Goal: Task Accomplishment & Management: Manage account settings

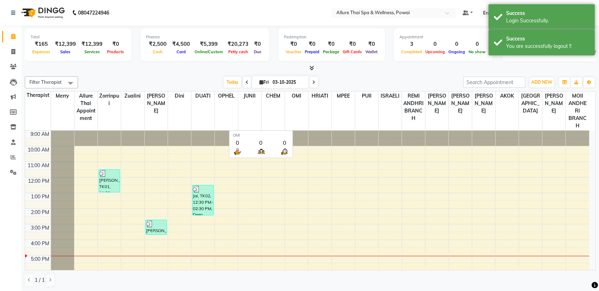
scroll to position [79, 0]
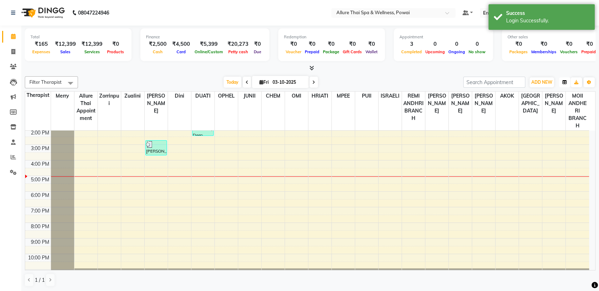
click at [564, 81] on icon "button" at bounding box center [565, 82] width 4 height 4
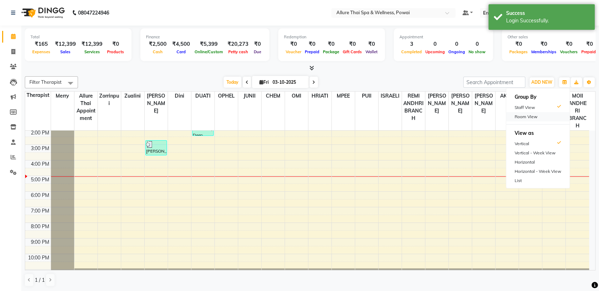
click at [519, 115] on div "Room View" at bounding box center [537, 116] width 63 height 9
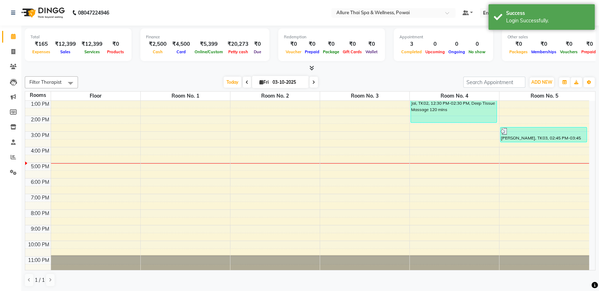
scroll to position [0, 0]
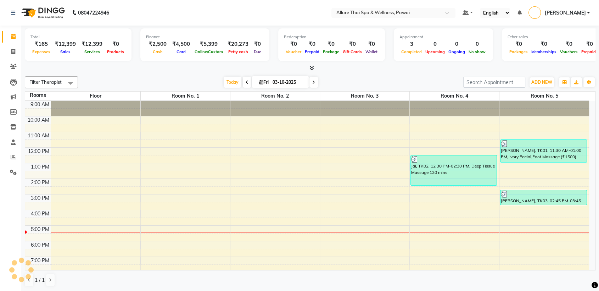
click at [415, 161] on img at bounding box center [414, 159] width 7 height 7
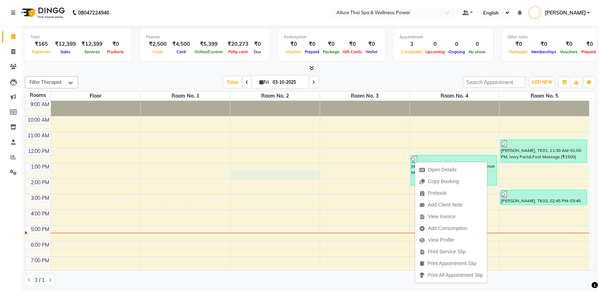
click at [306, 172] on div "9:00 AM 10:00 AM 11:00 AM 12:00 PM 1:00 PM 2:00 PM 3:00 PM 4:00 PM 5:00 PM 6:00…" at bounding box center [307, 218] width 564 height 234
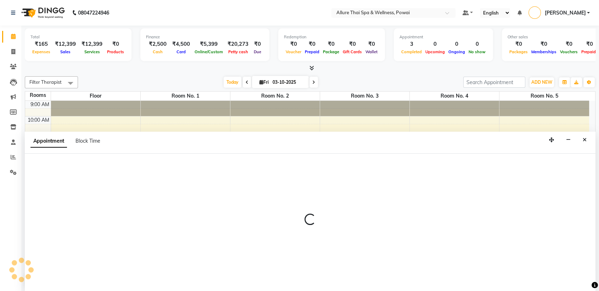
scroll to position [0, 0]
select select "tentative"
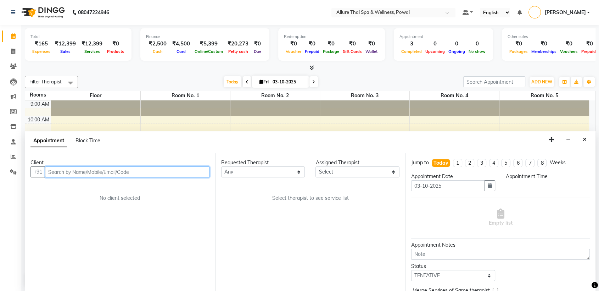
select select "810"
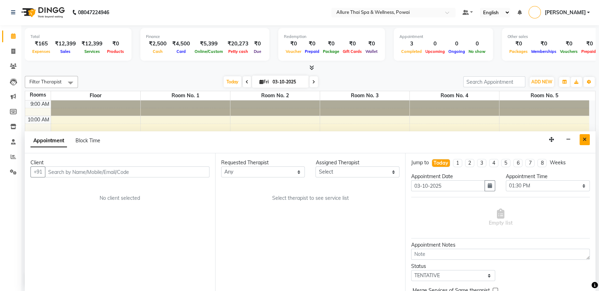
click at [586, 140] on icon "Close" at bounding box center [585, 139] width 4 height 5
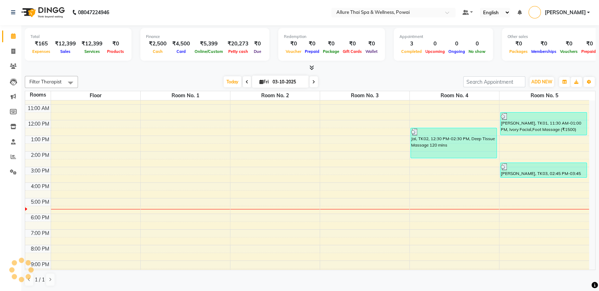
scroll to position [27, 0]
click at [253, 205] on div "9:00 AM 10:00 AM 11:00 AM 12:00 PM 1:00 PM 2:00 PM 3:00 PM 4:00 PM 5:00 PM 6:00…" at bounding box center [307, 191] width 564 height 234
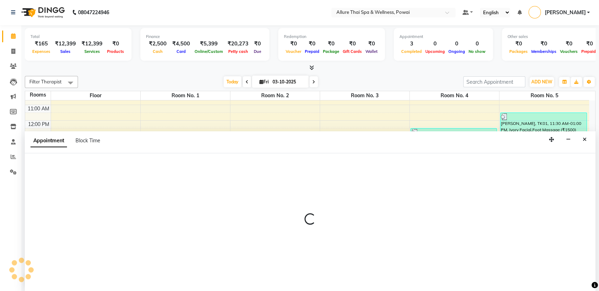
select select "1050"
select select "tentative"
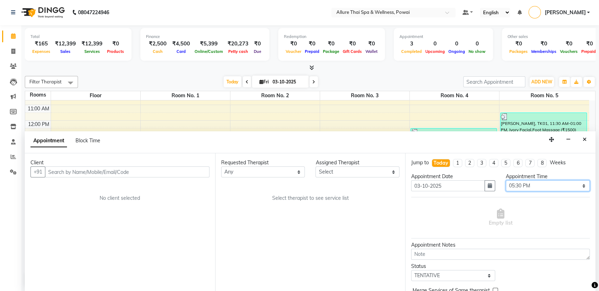
click at [521, 184] on select "Select 10:00 AM 10:05 AM 10:10 AM 10:15 AM 10:20 AM 10:25 AM 10:30 AM 10:35 AM …" at bounding box center [548, 185] width 84 height 11
select select "1065"
click at [506, 180] on select "Select 10:00 AM 10:05 AM 10:10 AM 10:15 AM 10:20 AM 10:25 AM 10:30 AM 10:35 AM …" at bounding box center [548, 185] width 84 height 11
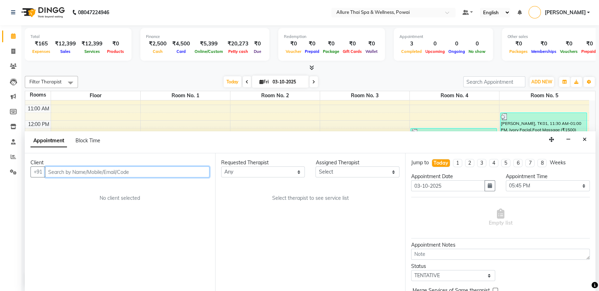
click at [116, 168] on input "text" at bounding box center [127, 171] width 165 height 11
paste input "8754554777"
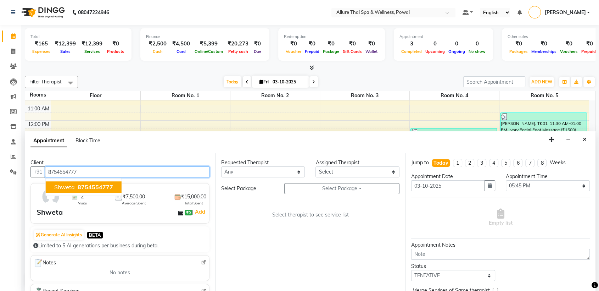
click at [94, 185] on span "8754554777" at bounding box center [95, 187] width 35 height 7
type input "8754554777"
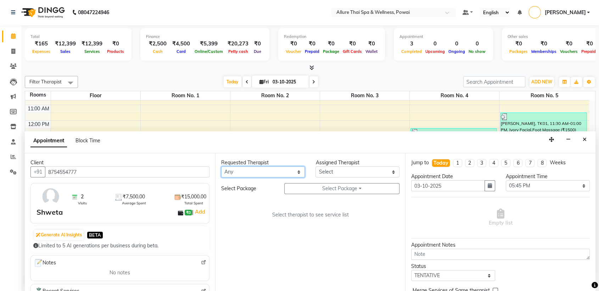
click at [275, 174] on select "Any AKOK Allure Thai Appointment [PERSON_NAME] CHEM [PERSON_NAME] DUATI HRIATI …" at bounding box center [263, 171] width 84 height 11
select select "69331"
click at [221, 166] on select "Any AKOK Allure Thai Appointment [PERSON_NAME] CHEM [PERSON_NAME] DUATI HRIATI …" at bounding box center [263, 171] width 84 height 11
select select "69331"
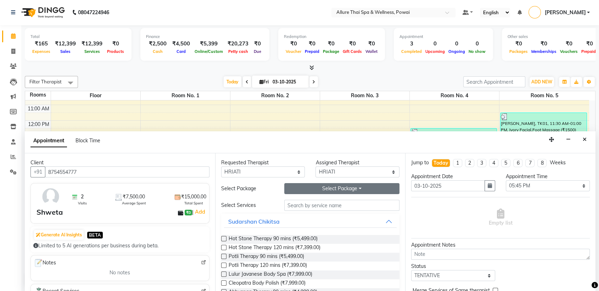
click at [312, 186] on button "Select Package Toggle Dropdown" at bounding box center [342, 188] width 116 height 11
click at [320, 204] on li "Western Massage 7HR+1HR" at bounding box center [329, 203] width 88 height 10
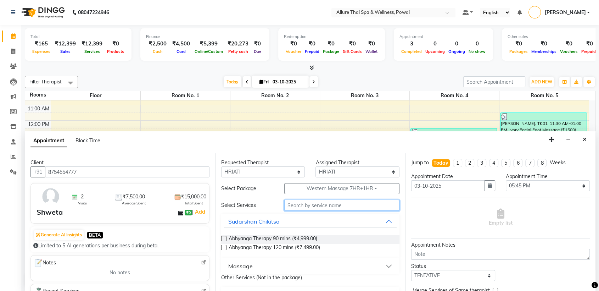
click at [318, 207] on input "text" at bounding box center [342, 205] width 116 height 11
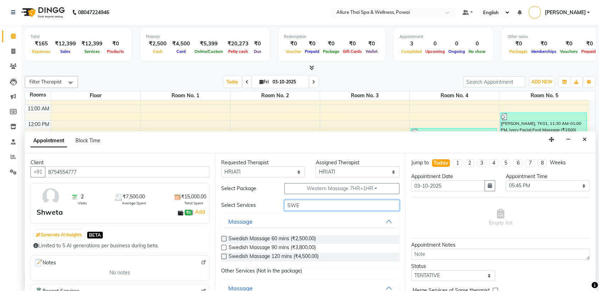
type input "SWE"
click at [223, 236] on label at bounding box center [223, 238] width 5 height 5
click at [223, 237] on input "checkbox" at bounding box center [223, 239] width 5 height 5
checkbox input "true"
select select "4276"
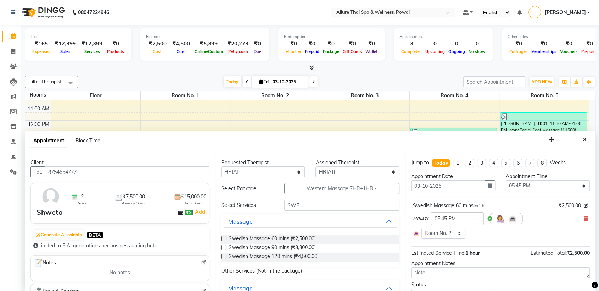
checkbox input "false"
click at [485, 206] on span "1 hr" at bounding box center [482, 205] width 7 height 5
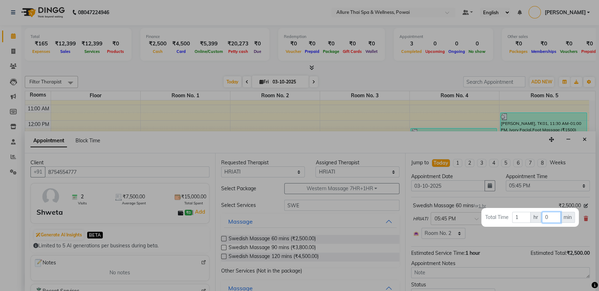
click at [549, 216] on input "0" at bounding box center [551, 217] width 19 height 11
type input "15"
click at [478, 232] on div at bounding box center [299, 145] width 599 height 291
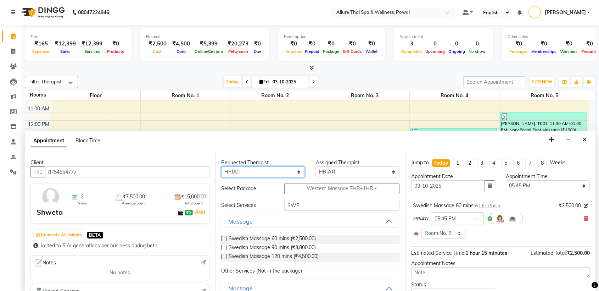
click at [266, 173] on select "Any AKOK Allure Thai Appointment [PERSON_NAME] CHEM [PERSON_NAME] DUATI HRIATI …" at bounding box center [263, 171] width 84 height 11
select select "69332"
click at [221, 166] on select "Any AKOK Allure Thai Appointment [PERSON_NAME] CHEM [PERSON_NAME] DUATI HRIATI …" at bounding box center [263, 171] width 84 height 11
select select "69332"
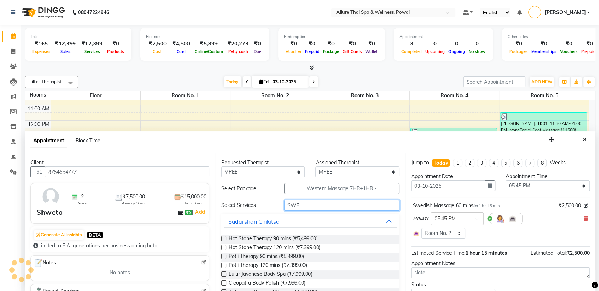
click at [303, 205] on input "SWE" at bounding box center [342, 205] width 116 height 11
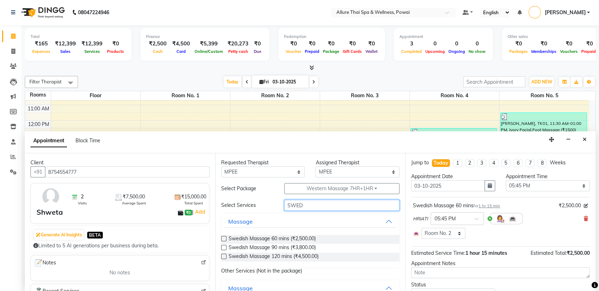
type input "SWED"
click at [222, 238] on label at bounding box center [223, 238] width 5 height 5
click at [222, 238] on input "checkbox" at bounding box center [223, 239] width 5 height 5
checkbox input "true"
select select "4276"
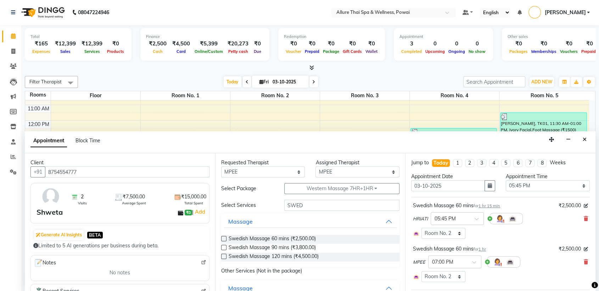
checkbox input "false"
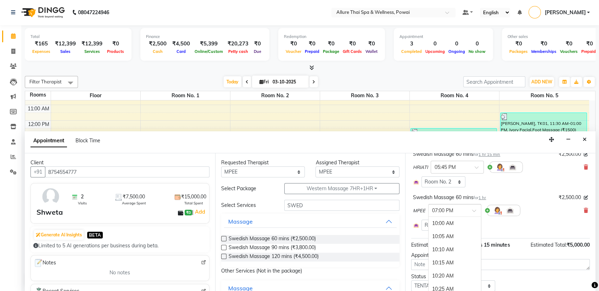
click at [477, 205] on div "× 07:00 PM" at bounding box center [454, 210] width 53 height 13
click at [444, 247] on div "05:45 PM" at bounding box center [455, 247] width 52 height 13
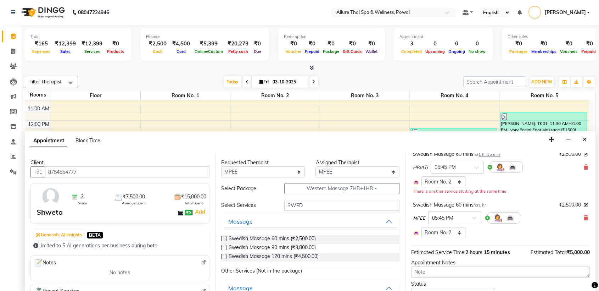
click at [486, 204] on span "1 hr" at bounding box center [482, 205] width 7 height 5
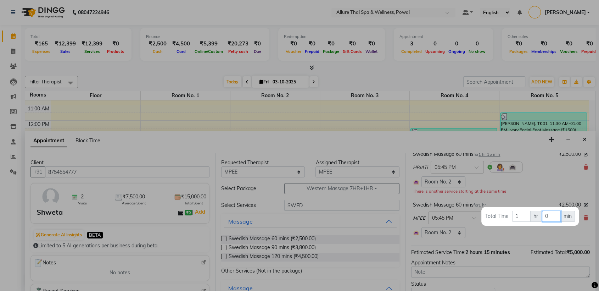
click at [549, 215] on input "0" at bounding box center [551, 216] width 19 height 11
type input "15"
click at [513, 230] on div at bounding box center [299, 145] width 599 height 291
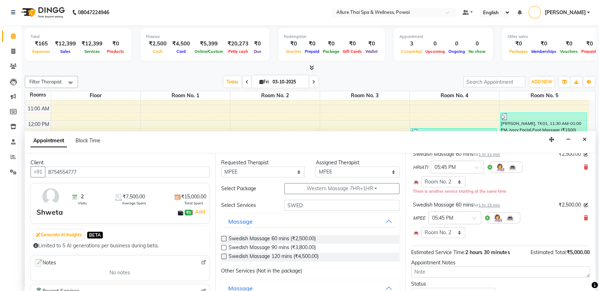
scroll to position [104, 0]
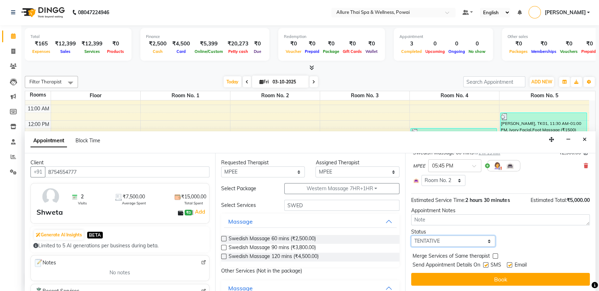
click at [440, 242] on select "Select TENTATIVE CONFIRM CHECK-IN UPCOMING" at bounding box center [453, 241] width 84 height 11
select select "confirm booking"
click at [411, 236] on select "Select TENTATIVE CONFIRM CHECK-IN UPCOMING" at bounding box center [453, 241] width 84 height 11
click at [487, 265] on label at bounding box center [485, 264] width 5 height 5
click at [487, 265] on input "checkbox" at bounding box center [485, 265] width 5 height 5
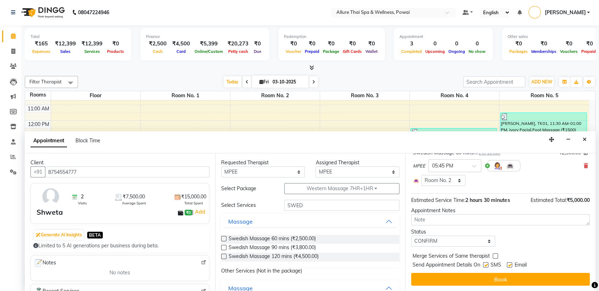
checkbox input "false"
click at [510, 265] on label at bounding box center [509, 264] width 5 height 5
click at [510, 265] on input "checkbox" at bounding box center [509, 265] width 5 height 5
checkbox input "false"
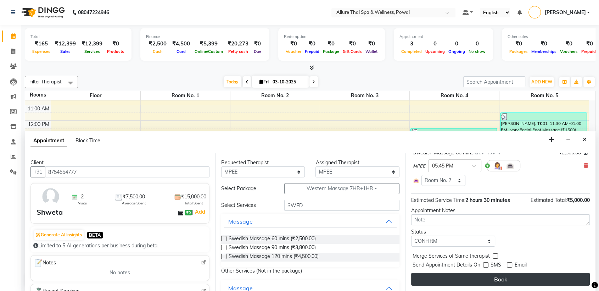
click at [505, 280] on button "Book" at bounding box center [500, 279] width 179 height 13
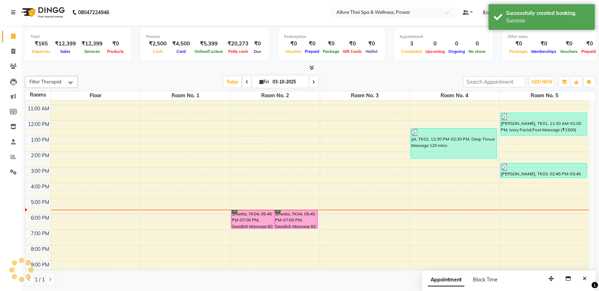
scroll to position [0, 0]
click at [275, 218] on link "Shweta, TK04, 05:45 PM-07:00 PM, Swedish Massage 60 mins" at bounding box center [296, 219] width 43 height 19
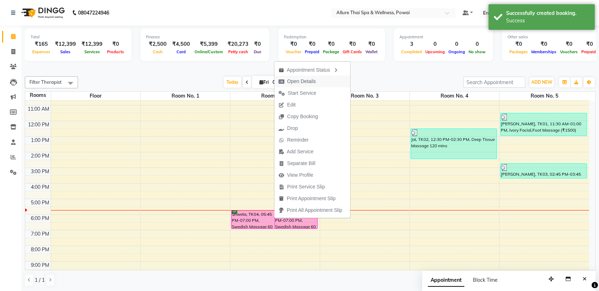
click at [309, 78] on span "Open Details" at bounding box center [301, 81] width 29 height 7
select select "6"
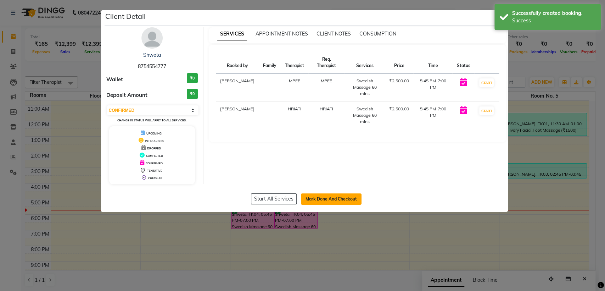
click at [323, 200] on button "Mark Done And Checkout" at bounding box center [331, 198] width 61 height 11
select select "6686"
select select "service"
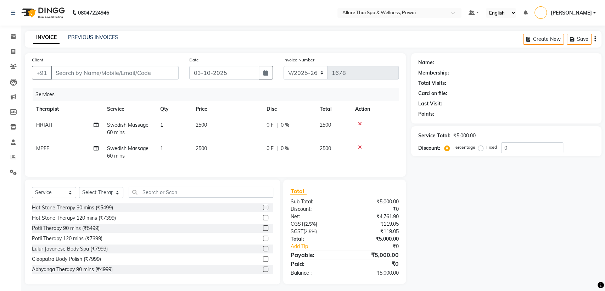
type input "8754554777"
select select "69332"
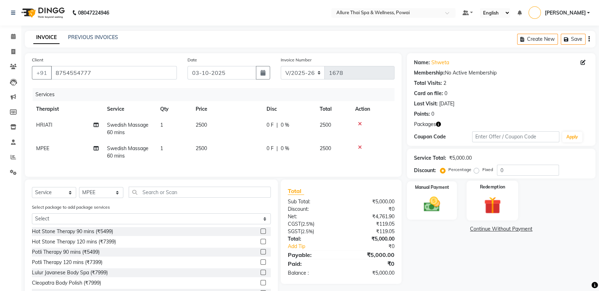
click at [511, 194] on div "Redemption" at bounding box center [493, 201] width 52 height 40
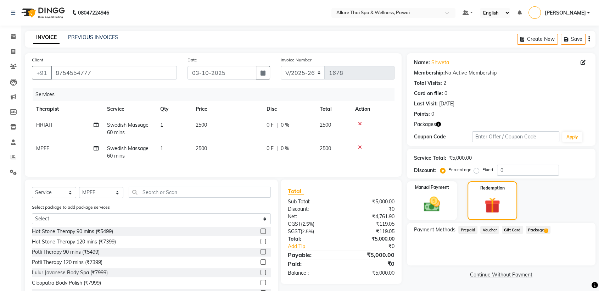
click at [542, 230] on span "Package 1" at bounding box center [538, 230] width 24 height 8
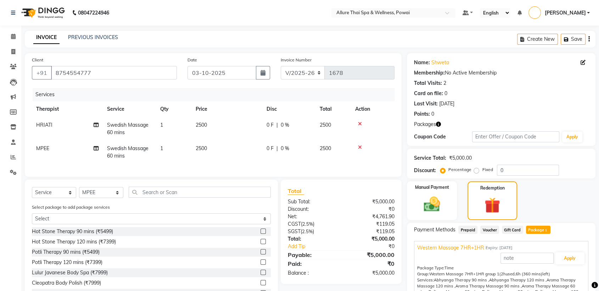
scroll to position [57, 0]
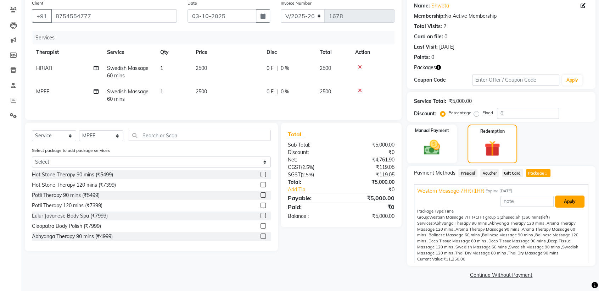
click at [561, 201] on button "Apply" at bounding box center [569, 201] width 29 height 12
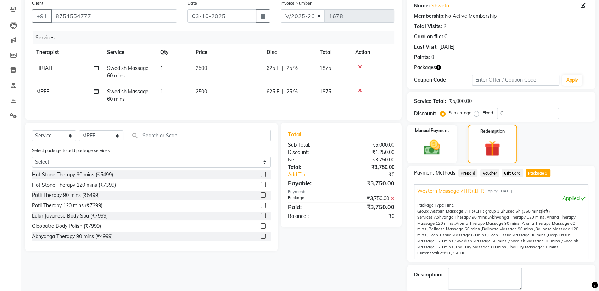
scroll to position [93, 0]
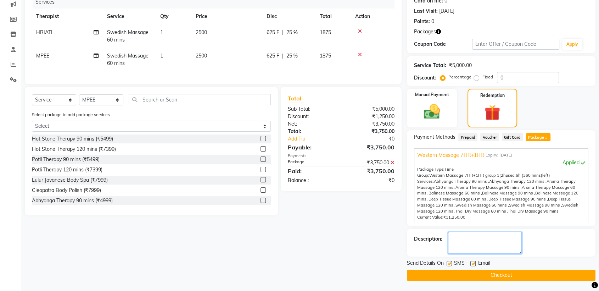
click at [465, 246] on textarea at bounding box center [485, 243] width 74 height 22
type textarea "MEMBER,BALANCE AFTER THIS 2 SESSIONS"
click at [450, 264] on label at bounding box center [449, 263] width 5 height 5
click at [450, 264] on input "checkbox" at bounding box center [449, 263] width 5 height 5
checkbox input "false"
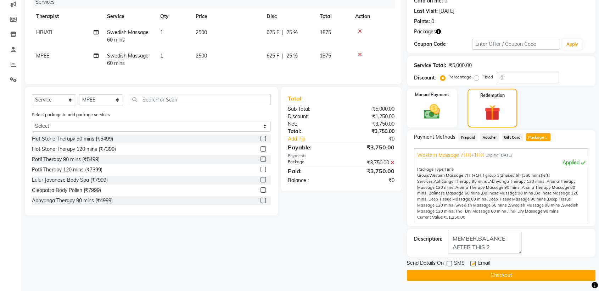
click at [474, 263] on label at bounding box center [473, 263] width 5 height 5
click at [474, 263] on input "checkbox" at bounding box center [473, 263] width 5 height 5
checkbox input "false"
click at [485, 275] on button "Checkout" at bounding box center [501, 275] width 189 height 11
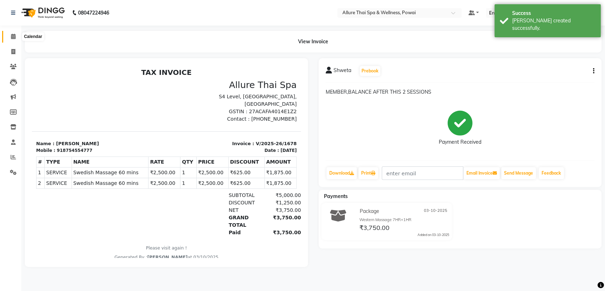
click at [12, 37] on icon at bounding box center [13, 36] width 5 height 5
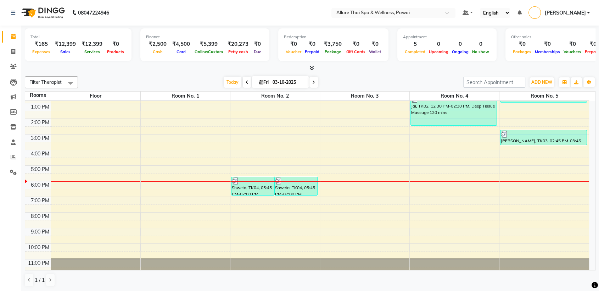
scroll to position [52, 0]
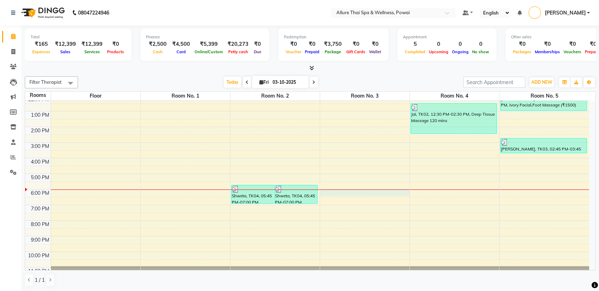
click at [355, 191] on div "9:00 AM 10:00 AM 11:00 AM 12:00 PM 1:00 PM 2:00 PM 3:00 PM 4:00 PM 5:00 PM 6:00…" at bounding box center [307, 166] width 564 height 234
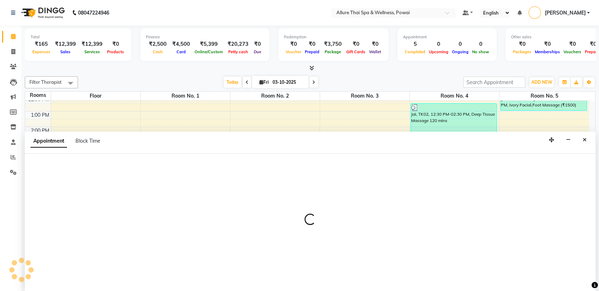
scroll to position [0, 0]
select select "1080"
select select "tentative"
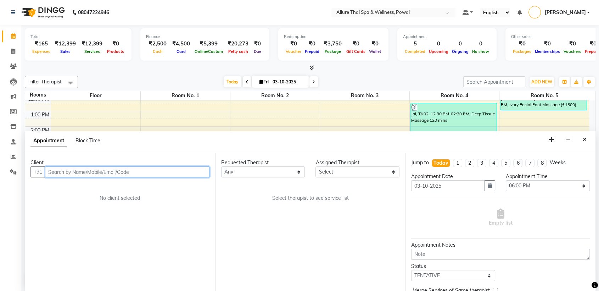
paste input "8369138728"
type input "8369138728"
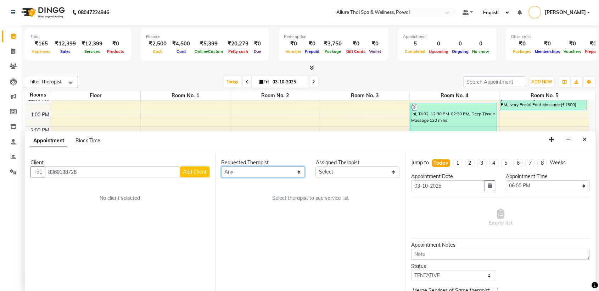
click at [254, 171] on select "Any AKOK Allure Thai Appointment [PERSON_NAME] CHEM [PERSON_NAME] DUATI HRIATI …" at bounding box center [263, 171] width 84 height 11
select select "62482"
click at [221, 166] on select "Any AKOK Allure Thai Appointment [PERSON_NAME] CHEM [PERSON_NAME] DUATI HRIATI …" at bounding box center [263, 171] width 84 height 11
select select "62482"
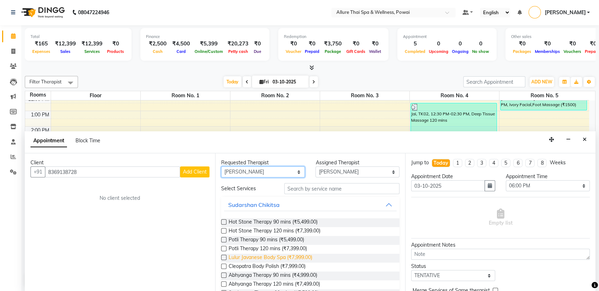
scroll to position [0, 0]
click at [254, 254] on span "Lulur Javanese Body Spa (₹7,999.00)" at bounding box center [271, 258] width 84 height 9
checkbox input "false"
select select "4277"
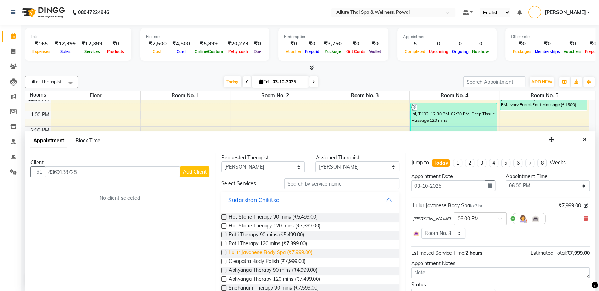
scroll to position [4, 0]
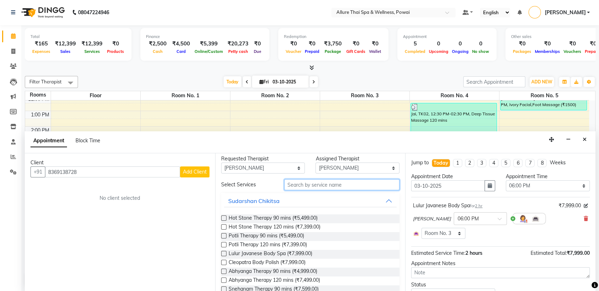
click at [335, 183] on input "text" at bounding box center [342, 184] width 116 height 11
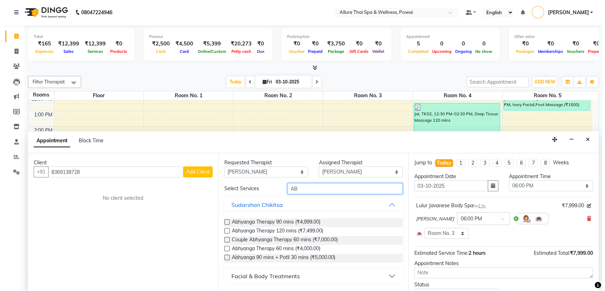
scroll to position [0, 0]
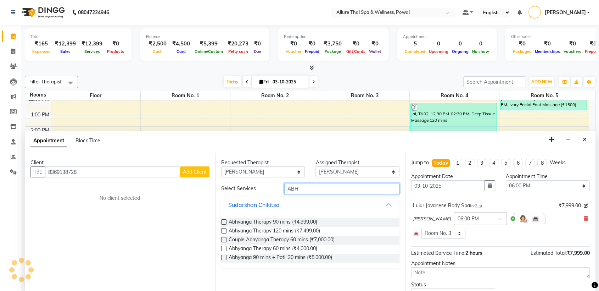
type input "ABH"
click at [225, 248] on label at bounding box center [223, 248] width 5 height 5
click at [225, 248] on input "checkbox" at bounding box center [223, 249] width 5 height 5
checkbox input "true"
select select "4277"
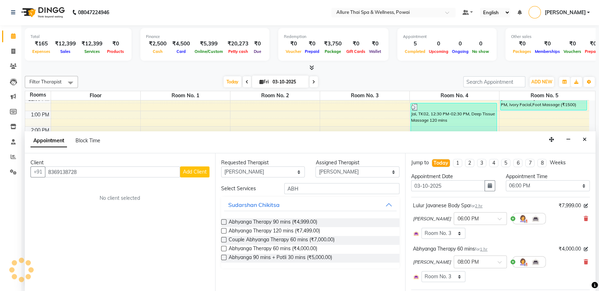
checkbox input "false"
click at [584, 220] on icon at bounding box center [586, 218] width 4 height 5
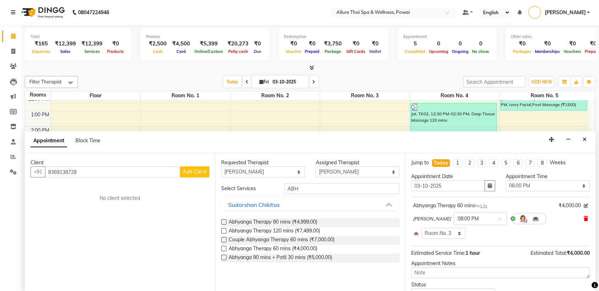
click at [584, 220] on icon at bounding box center [586, 218] width 4 height 5
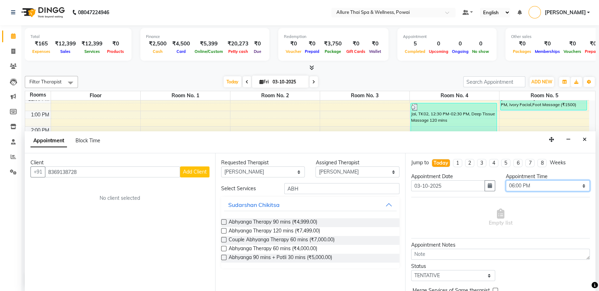
click at [518, 187] on select "Select 10:00 AM 10:05 AM 10:10 AM 10:15 AM 10:20 AM 10:25 AM 10:30 AM 10:35 AM …" at bounding box center [548, 185] width 84 height 11
select select "1090"
click at [506, 180] on select "Select 10:00 AM 10:05 AM 10:10 AM 10:15 AM 10:20 AM 10:25 AM 10:30 AM 10:35 AM …" at bounding box center [548, 185] width 84 height 11
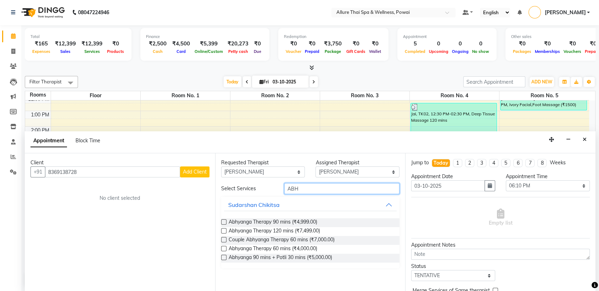
click at [304, 188] on input "ABH" at bounding box center [342, 188] width 116 height 11
click at [223, 248] on label at bounding box center [223, 248] width 5 height 5
click at [223, 248] on input "checkbox" at bounding box center [223, 249] width 5 height 5
checkbox input "true"
select select "4277"
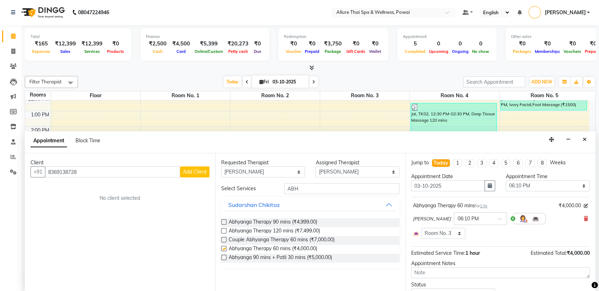
checkbox input "false"
click at [191, 173] on span "Add Client" at bounding box center [195, 171] width 24 height 6
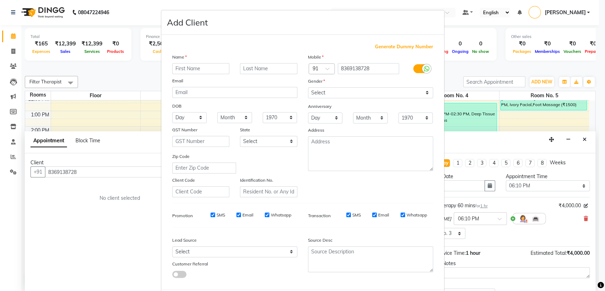
click at [189, 66] on input "text" at bounding box center [200, 68] width 57 height 11
type input "PRAMOD"
click at [341, 87] on select "Select [DEMOGRAPHIC_DATA] [DEMOGRAPHIC_DATA] Other Prefer Not To Say" at bounding box center [370, 92] width 125 height 11
select select "[DEMOGRAPHIC_DATA]"
click at [308, 87] on select "Select [DEMOGRAPHIC_DATA] [DEMOGRAPHIC_DATA] Other Prefer Not To Say" at bounding box center [370, 92] width 125 height 11
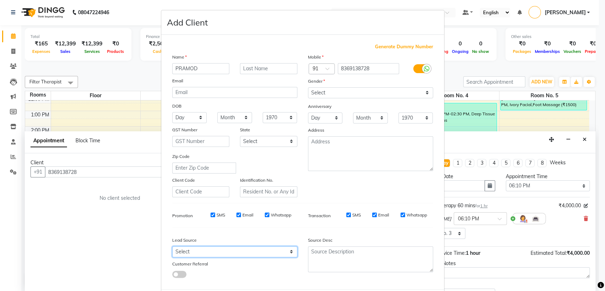
click at [214, 248] on select "Select Walk-in Referral Friend Advertisement Facebook JustDial Google Other Web…" at bounding box center [234, 251] width 125 height 11
select select "47200"
click at [172, 246] on select "Select Walk-in Referral Friend Advertisement Facebook JustDial Google Other Web…" at bounding box center [234, 251] width 125 height 11
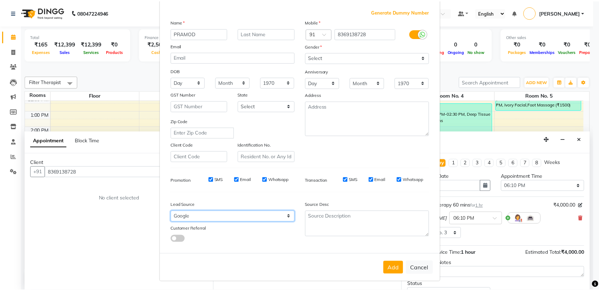
scroll to position [34, 0]
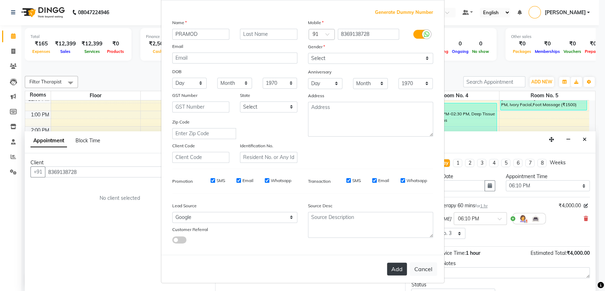
click at [395, 268] on button "Add" at bounding box center [397, 268] width 20 height 13
select select
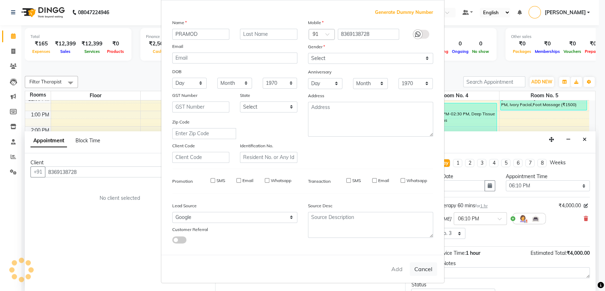
select select
checkbox input "false"
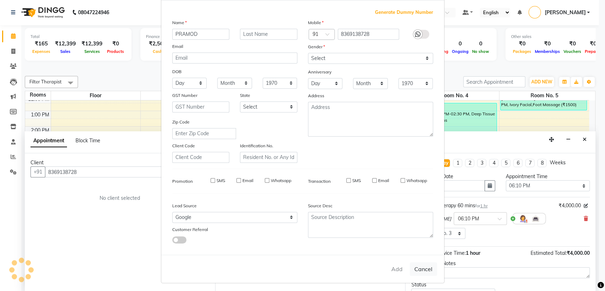
checkbox input "false"
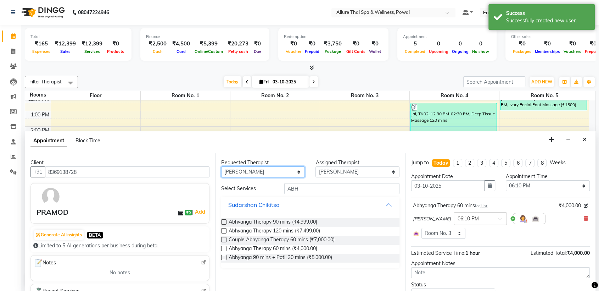
click at [253, 171] on select "Any AKOK Allure Thai Appointment [PERSON_NAME] CHEM [PERSON_NAME] DUATI HRIATI …" at bounding box center [263, 171] width 84 height 11
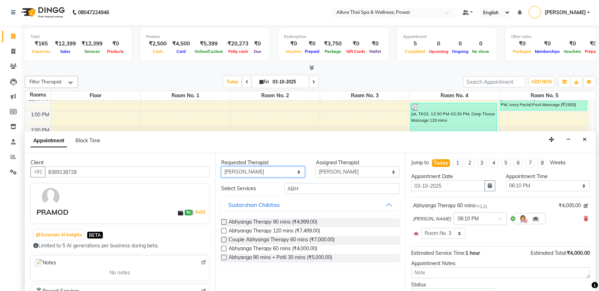
select select "86079"
click at [221, 166] on select "Any AKOK Allure Thai Appointment [PERSON_NAME] CHEM [PERSON_NAME] DUATI HRIATI …" at bounding box center [263, 171] width 84 height 11
select select "86079"
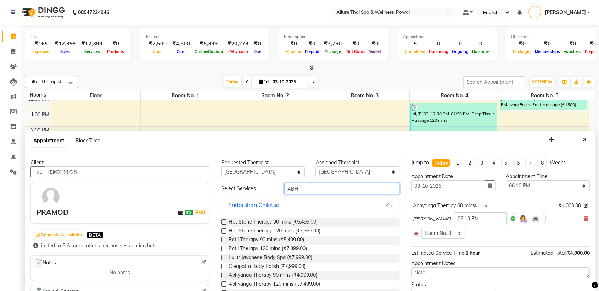
click at [307, 187] on input "ABH" at bounding box center [342, 188] width 116 height 11
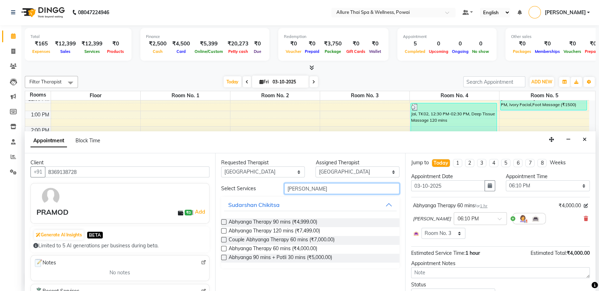
type input "[PERSON_NAME]"
click at [223, 247] on label at bounding box center [223, 248] width 5 height 5
click at [223, 247] on input "checkbox" at bounding box center [223, 249] width 5 height 5
checkbox input "true"
select select "4277"
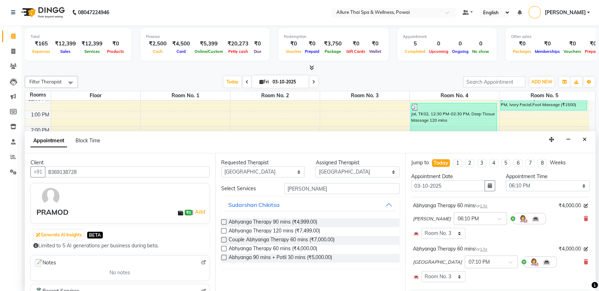
checkbox input "false"
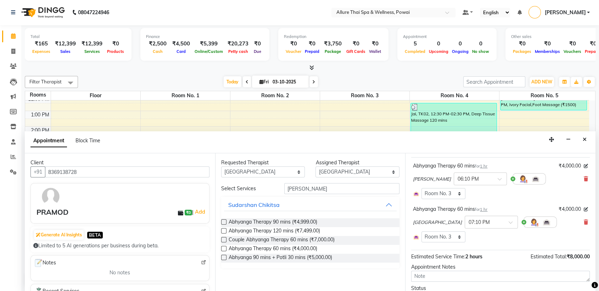
scroll to position [41, 0]
click at [509, 220] on span at bounding box center [513, 223] width 9 height 7
click at [465, 242] on div "06:10 PM" at bounding box center [491, 240] width 52 height 13
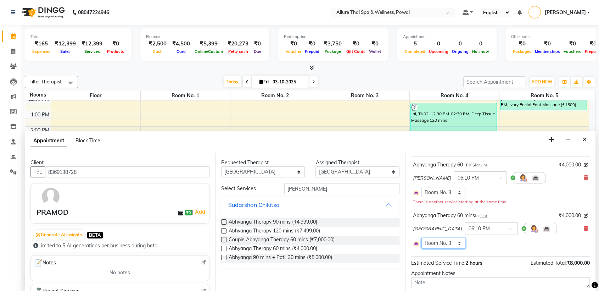
click at [446, 242] on select "Select Room Floor Room No. 1 Room No. 3 Room No. 4 Room No. 5 Room No. 2" at bounding box center [444, 243] width 44 height 11
select select "4278"
click at [422, 238] on select "Select Room Floor Room No. 1 Room No. 3 Room No. 4 Room No. 5 Room No. 2" at bounding box center [444, 243] width 44 height 11
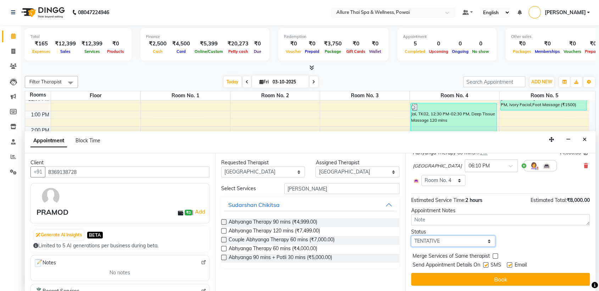
click at [467, 239] on select "Select TENTATIVE CONFIRM CHECK-IN UPCOMING" at bounding box center [453, 241] width 84 height 11
select select "confirm booking"
click at [411, 236] on select "Select TENTATIVE CONFIRM CHECK-IN UPCOMING" at bounding box center [453, 241] width 84 height 11
click at [485, 263] on label at bounding box center [485, 264] width 5 height 5
click at [485, 263] on input "checkbox" at bounding box center [485, 265] width 5 height 5
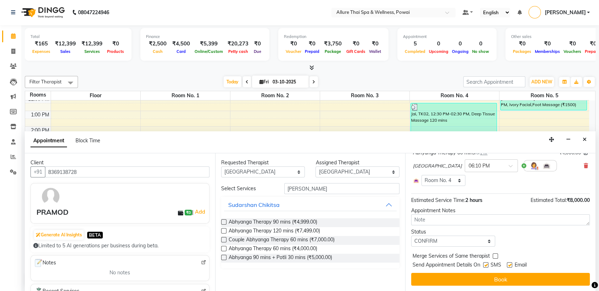
checkbox input "false"
click at [509, 264] on label at bounding box center [509, 264] width 5 height 5
click at [509, 264] on input "checkbox" at bounding box center [509, 265] width 5 height 5
checkbox input "false"
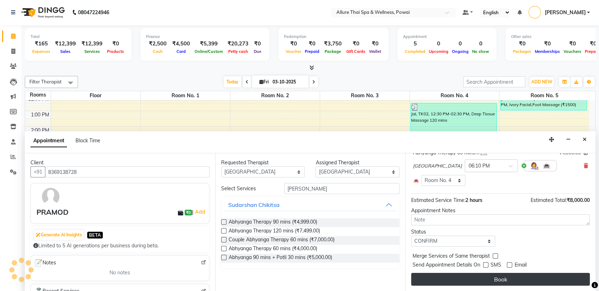
click at [503, 281] on button "Book" at bounding box center [500, 279] width 179 height 13
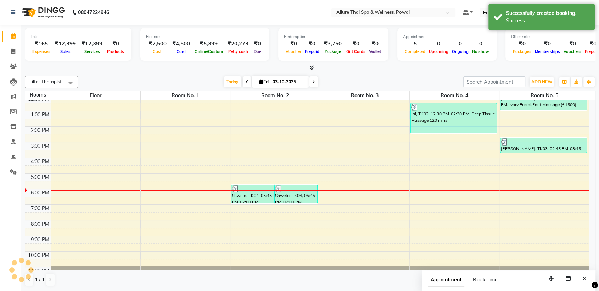
scroll to position [0, 0]
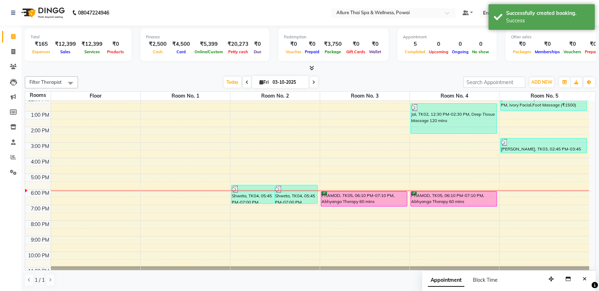
click at [455, 202] on div "PRAMOD, TK05, 06:10 PM-07:10 PM, Abhyanga Therapy 60 mins" at bounding box center [454, 199] width 86 height 15
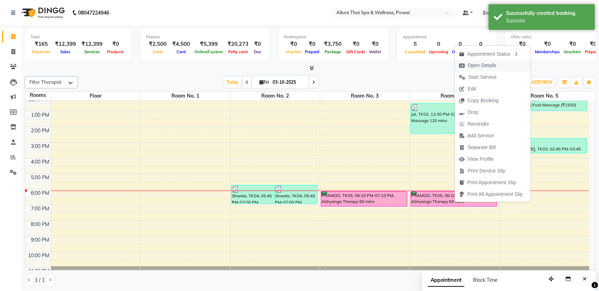
click at [482, 63] on span "Open Details" at bounding box center [482, 65] width 29 height 7
select select "6"
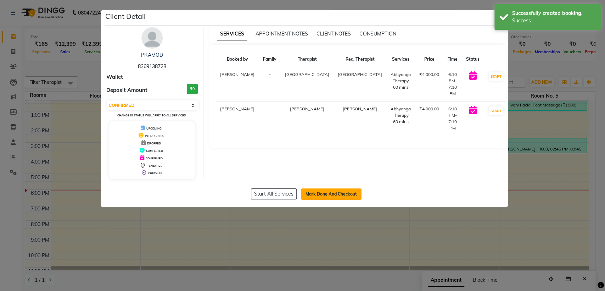
click at [325, 193] on button "Mark Done And Checkout" at bounding box center [331, 193] width 61 height 11
select select "6686"
select select "service"
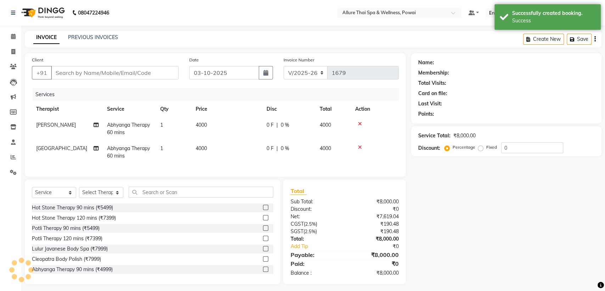
type input "8369138728"
select select "86079"
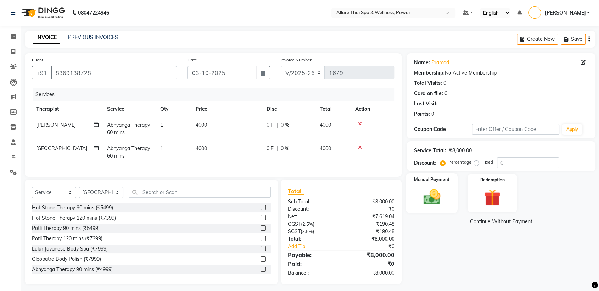
click at [423, 188] on img at bounding box center [432, 197] width 28 height 20
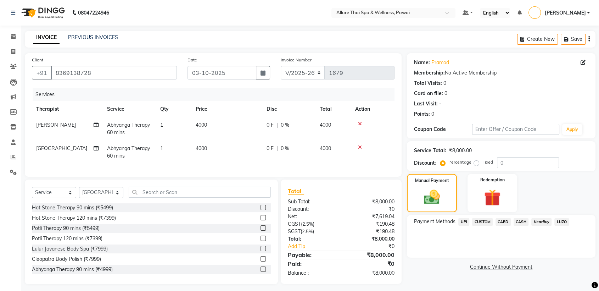
click at [507, 222] on span "CARD" at bounding box center [503, 222] width 15 height 8
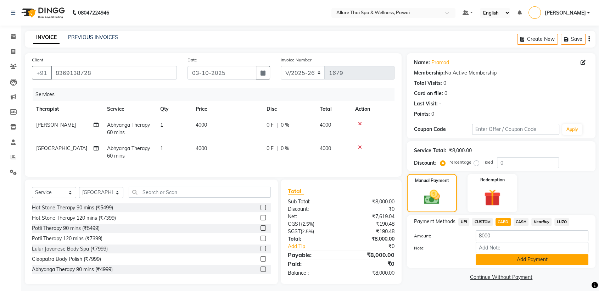
click at [521, 260] on button "Add Payment" at bounding box center [532, 259] width 113 height 11
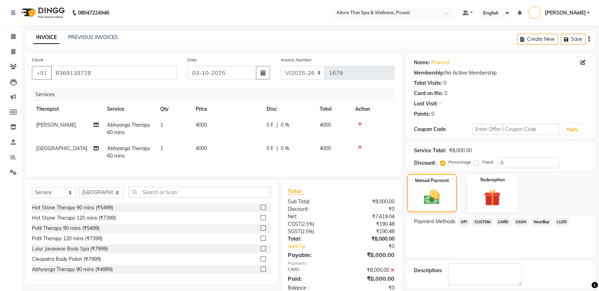
scroll to position [32, 0]
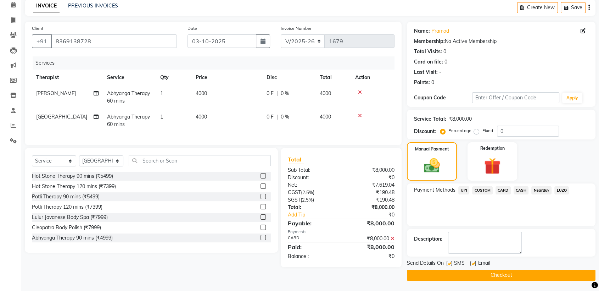
click at [448, 264] on label at bounding box center [449, 263] width 5 height 5
click at [448, 264] on input "checkbox" at bounding box center [449, 263] width 5 height 5
checkbox input "false"
click at [471, 261] on label at bounding box center [473, 263] width 5 height 5
click at [471, 261] on input "checkbox" at bounding box center [473, 263] width 5 height 5
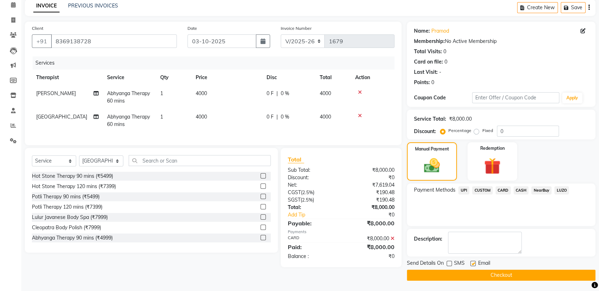
checkbox input "false"
click at [476, 273] on button "Checkout" at bounding box center [501, 275] width 189 height 11
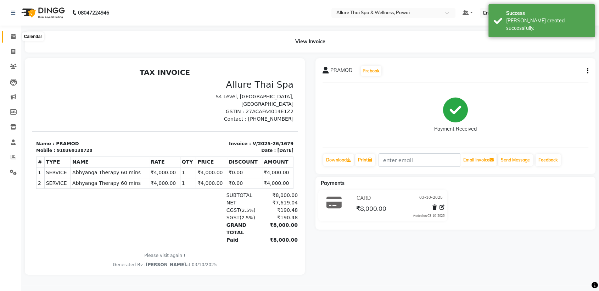
click at [12, 38] on icon at bounding box center [13, 36] width 5 height 5
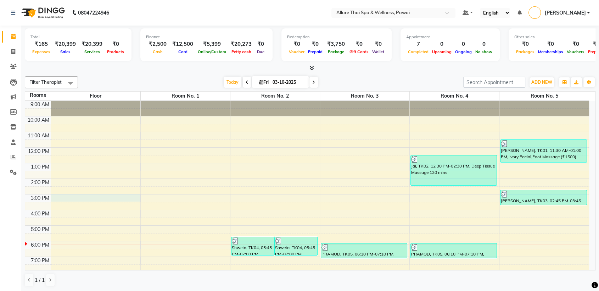
click at [124, 196] on div "9:00 AM 10:00 AM 11:00 AM 12:00 PM 1:00 PM 2:00 PM 3:00 PM 4:00 PM 5:00 PM 6:00…" at bounding box center [307, 218] width 564 height 234
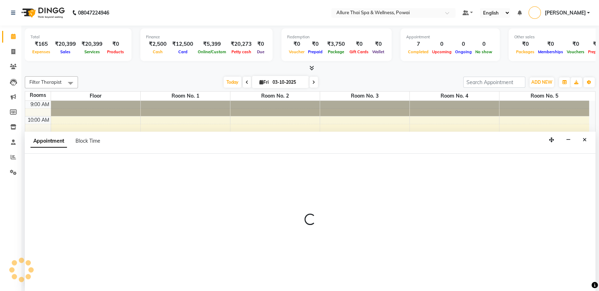
scroll to position [0, 0]
select select "900"
select select "tentative"
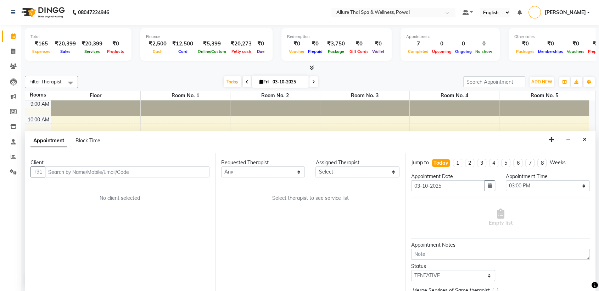
click at [112, 175] on input "text" at bounding box center [127, 171] width 165 height 11
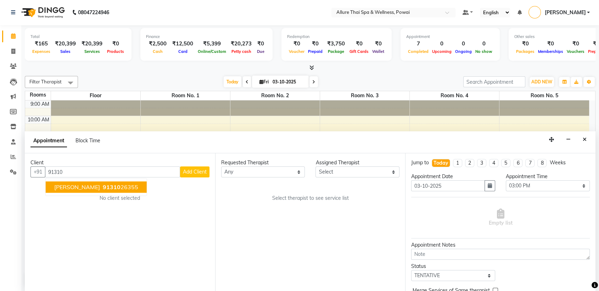
click at [112, 188] on button "[PERSON_NAME] 91310 26355" at bounding box center [96, 187] width 101 height 11
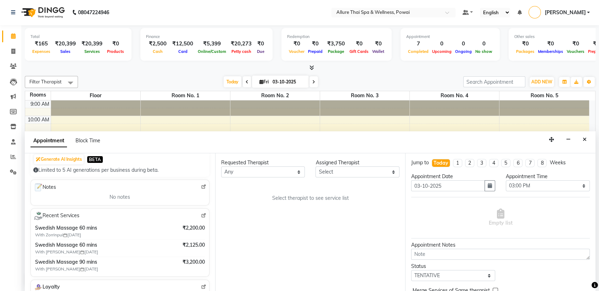
scroll to position [75, 0]
type input "9131026355"
click at [11, 52] on icon at bounding box center [13, 51] width 4 height 5
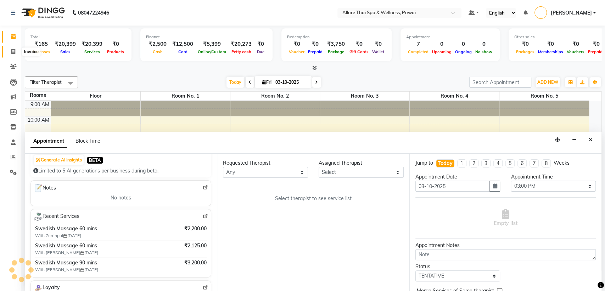
select select "6686"
select select "service"
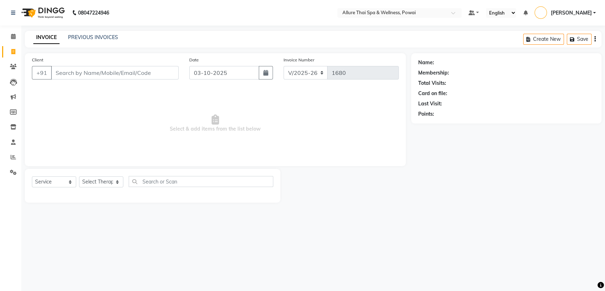
click at [77, 73] on input "Client" at bounding box center [115, 72] width 128 height 13
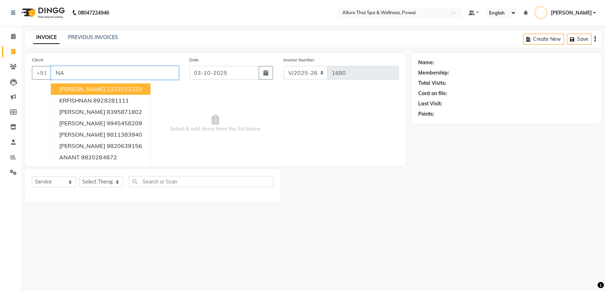
type input "N"
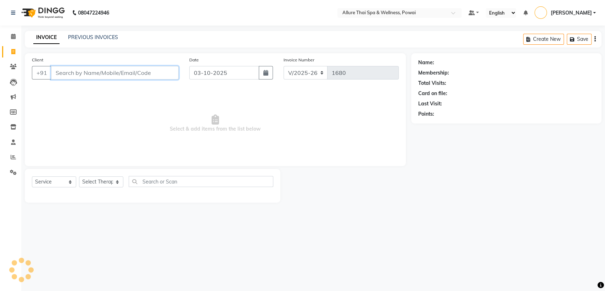
paste input "9131026355"
type input "9131026355"
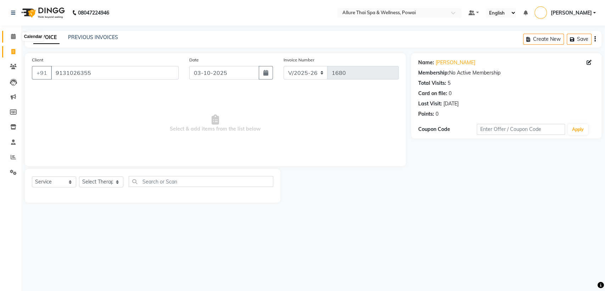
click at [13, 39] on icon at bounding box center [13, 36] width 5 height 5
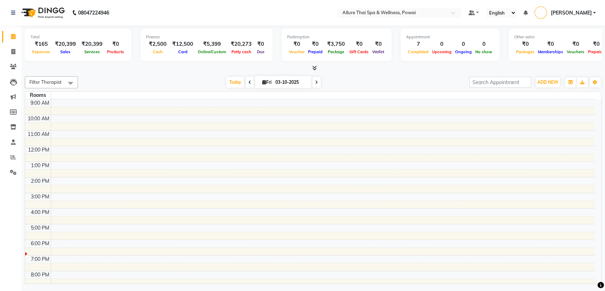
click at [12, 32] on link "Calendar" at bounding box center [10, 37] width 17 height 12
click at [13, 47] on link "Invoice" at bounding box center [10, 52] width 17 height 12
select select "service"
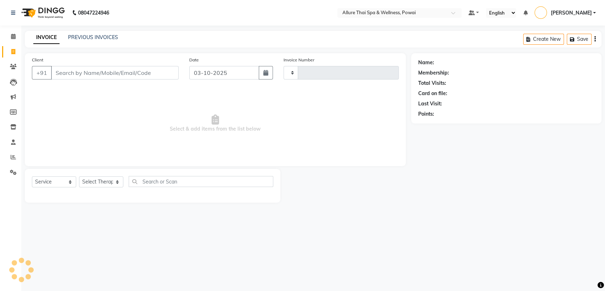
type input "1680"
select select "6686"
click at [17, 34] on span at bounding box center [13, 37] width 12 height 8
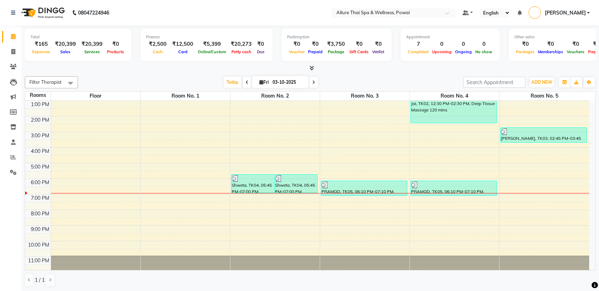
scroll to position [63, 0]
click at [518, 196] on div "9:00 AM 10:00 AM 11:00 AM 12:00 PM 1:00 PM 2:00 PM 3:00 PM 4:00 PM 5:00 PM 6:00…" at bounding box center [307, 155] width 564 height 234
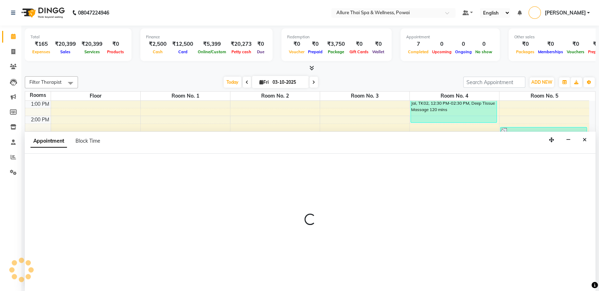
scroll to position [0, 0]
select select "1140"
select select "tentative"
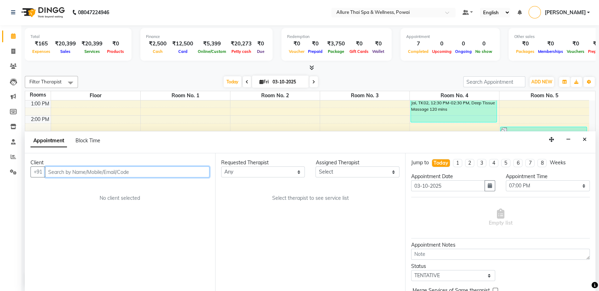
paste input "9131026355"
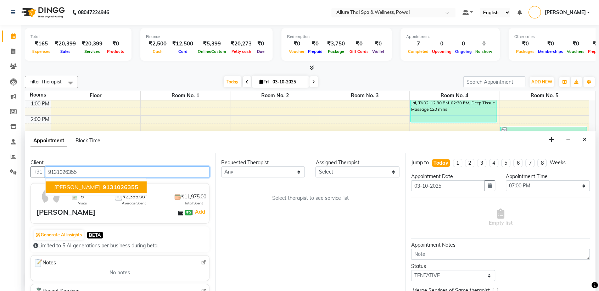
click at [108, 186] on span "9131026355" at bounding box center [120, 187] width 35 height 7
type input "9131026355"
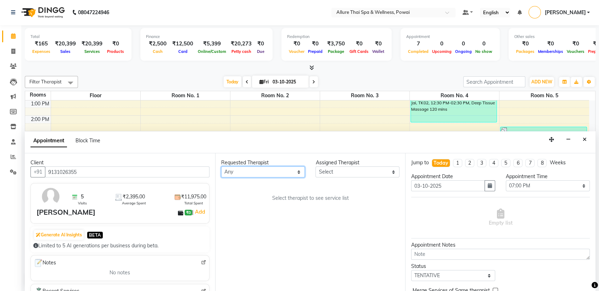
click at [233, 174] on select "Any AKOK Allure Thai Appointment [PERSON_NAME] CHEM [PERSON_NAME] DUATI HRIATI …" at bounding box center [263, 171] width 84 height 11
select select "61244"
click at [221, 166] on select "Any AKOK Allure Thai Appointment [PERSON_NAME] CHEM [PERSON_NAME] DUATI HRIATI …" at bounding box center [263, 171] width 84 height 11
select select "61244"
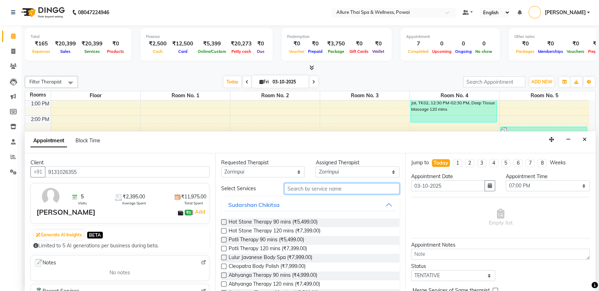
click at [295, 189] on input "text" at bounding box center [342, 188] width 116 height 11
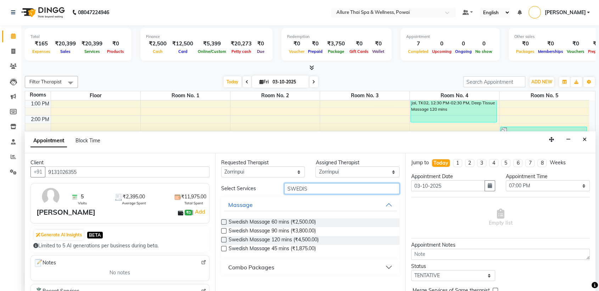
type input "SWEDIS"
click at [224, 222] on label at bounding box center [223, 221] width 5 height 5
click at [224, 222] on input "checkbox" at bounding box center [223, 222] width 5 height 5
checkbox input "true"
select select "4279"
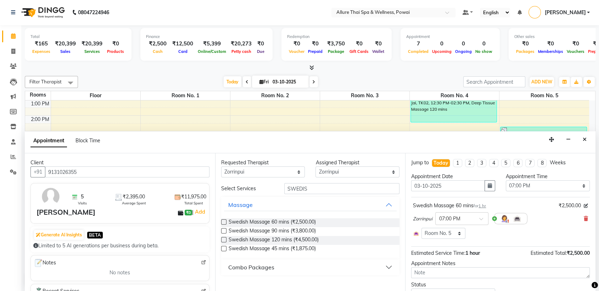
checkbox input "false"
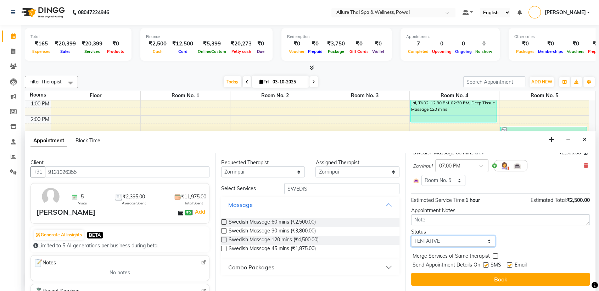
click at [455, 241] on select "Select TENTATIVE CONFIRM CHECK-IN UPCOMING" at bounding box center [453, 241] width 84 height 11
select select "confirm booking"
click at [411, 236] on select "Select TENTATIVE CONFIRM CHECK-IN UPCOMING" at bounding box center [453, 241] width 84 height 11
click at [486, 265] on label at bounding box center [485, 264] width 5 height 5
click at [486, 265] on input "checkbox" at bounding box center [485, 265] width 5 height 5
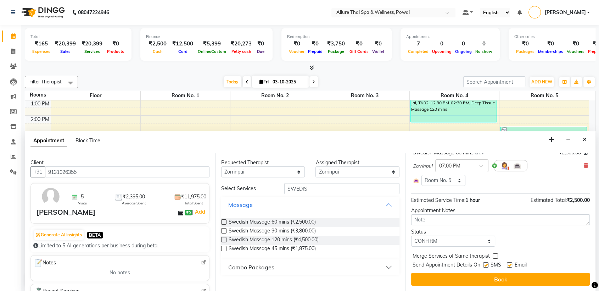
checkbox input "false"
click at [511, 266] on label at bounding box center [509, 264] width 5 height 5
click at [511, 266] on input "checkbox" at bounding box center [509, 265] width 5 height 5
checkbox input "false"
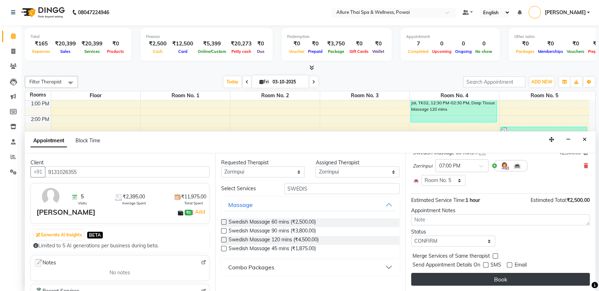
click at [453, 280] on button "Book" at bounding box center [500, 279] width 179 height 13
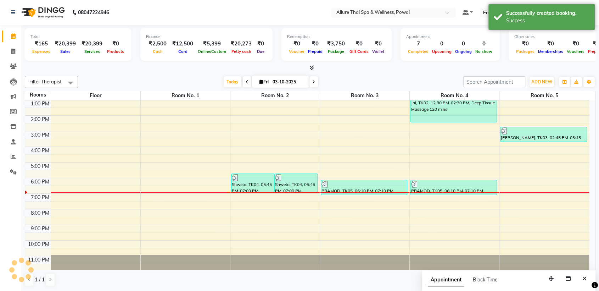
scroll to position [0, 0]
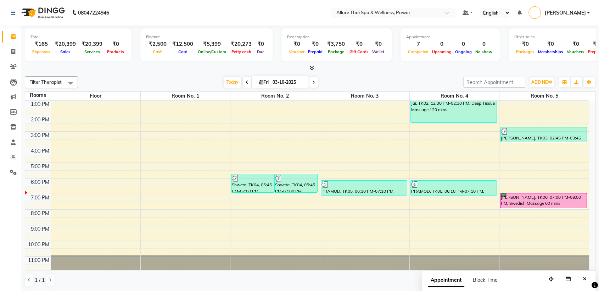
click at [542, 201] on div "[PERSON_NAME], TK06, 07:00 PM-08:00 PM, Swedish Massage 60 mins" at bounding box center [544, 200] width 86 height 15
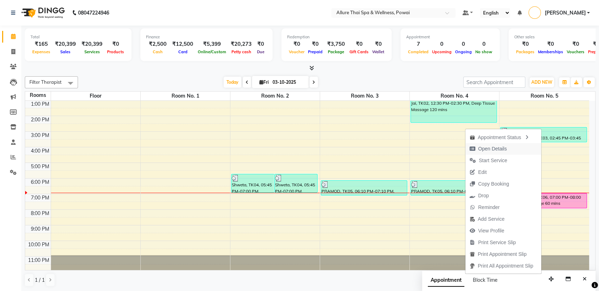
click at [498, 146] on span "Open Details" at bounding box center [492, 148] width 29 height 7
select select "6"
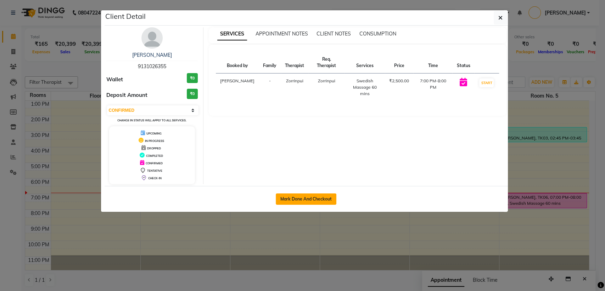
click at [321, 194] on button "Mark Done And Checkout" at bounding box center [306, 198] width 61 height 11
select select "6686"
select select "service"
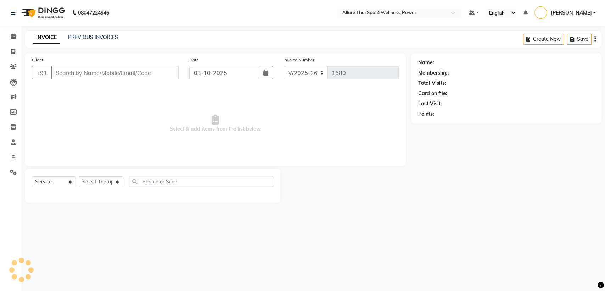
type input "9131026355"
select select "61244"
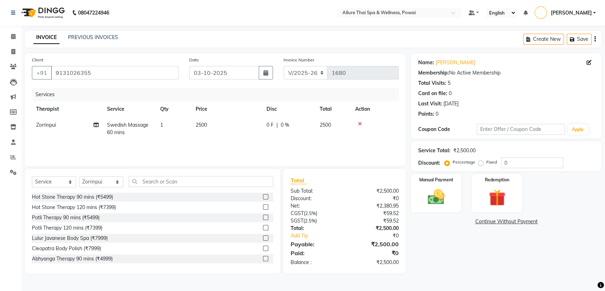
click at [487, 163] on label "Fixed" at bounding box center [492, 162] width 11 height 6
click at [480, 163] on input "Fixed" at bounding box center [482, 162] width 5 height 5
radio input "true"
click at [510, 165] on input "0" at bounding box center [533, 162] width 62 height 11
type input "300"
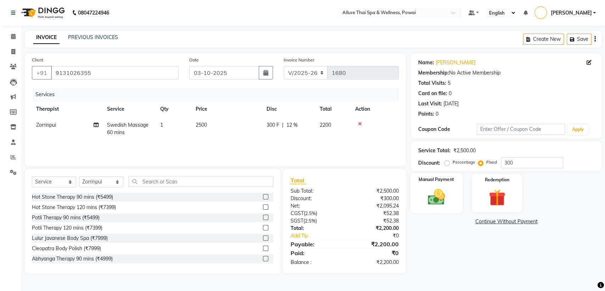
click at [431, 182] on label "Manual Payment" at bounding box center [436, 179] width 35 height 7
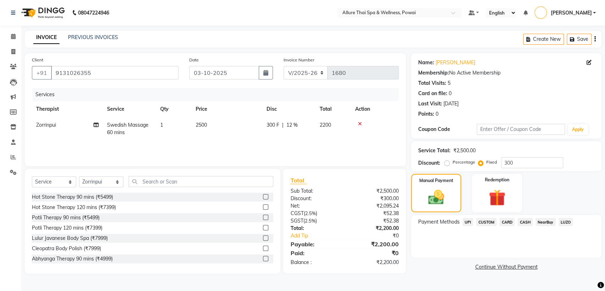
click at [468, 223] on span "UPI" at bounding box center [468, 222] width 11 height 8
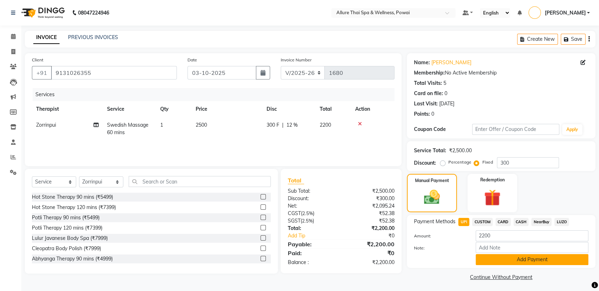
click at [502, 256] on button "Add Payment" at bounding box center [532, 259] width 113 height 11
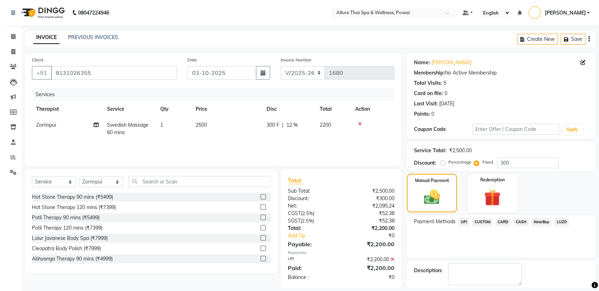
scroll to position [32, 0]
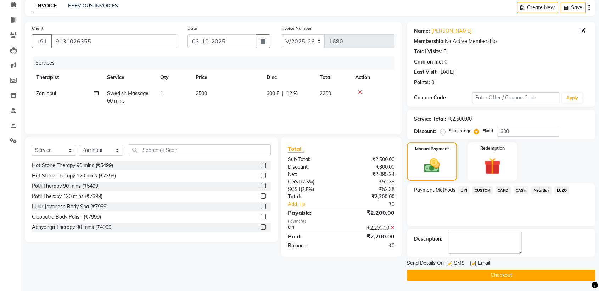
click at [448, 263] on label at bounding box center [449, 263] width 5 height 5
click at [448, 263] on input "checkbox" at bounding box center [449, 263] width 5 height 5
checkbox input "false"
click at [473, 264] on label at bounding box center [473, 263] width 5 height 5
click at [473, 264] on input "checkbox" at bounding box center [473, 263] width 5 height 5
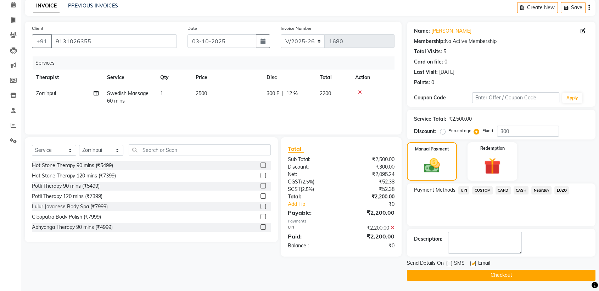
checkbox input "false"
click at [467, 277] on button "Checkout" at bounding box center [501, 275] width 189 height 11
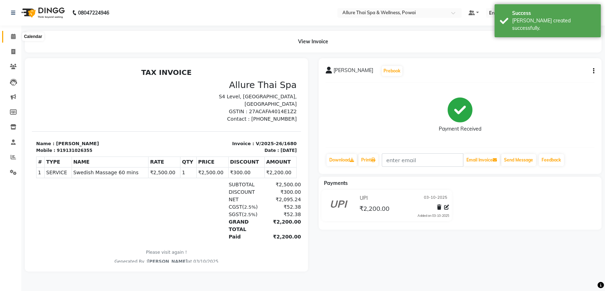
click at [12, 36] on icon at bounding box center [13, 36] width 5 height 5
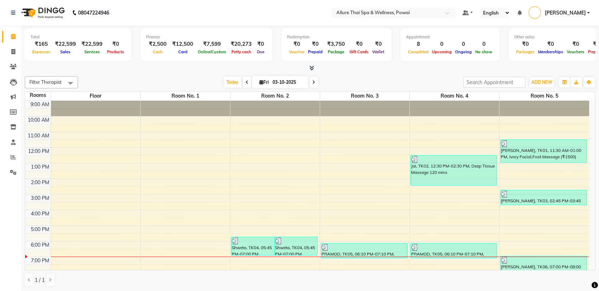
scroll to position [46, 0]
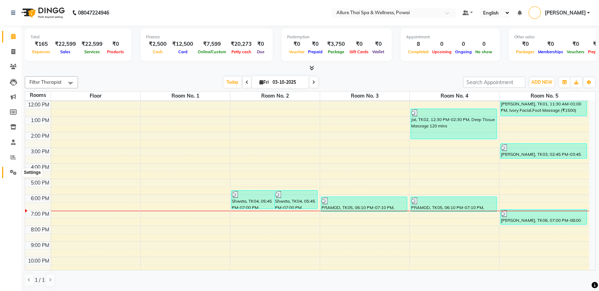
click at [14, 170] on icon at bounding box center [13, 172] width 7 height 5
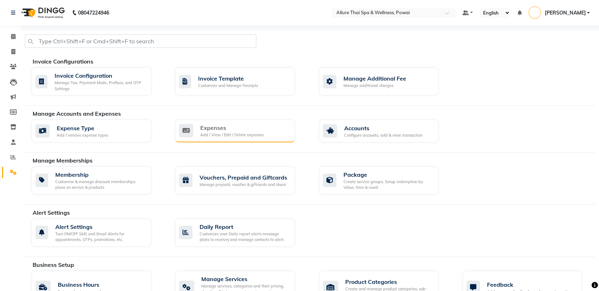
click at [235, 138] on div "Expenses Add / View / Edit / Delete expenses" at bounding box center [235, 131] width 120 height 23
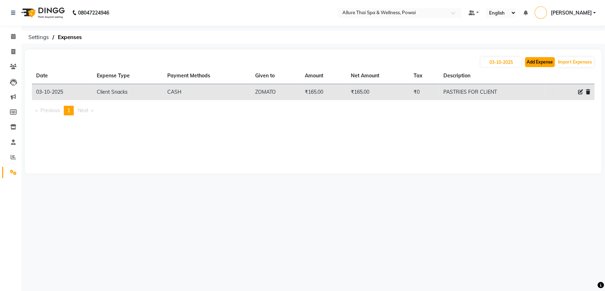
click at [537, 63] on button "Add Expense" at bounding box center [540, 62] width 30 height 10
select select "1"
select select "5721"
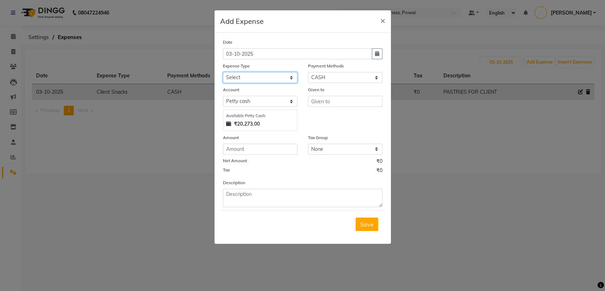
click at [279, 80] on select "Select Advance Salary Advertising and Marketing Expenses Bank charges Car maint…" at bounding box center [260, 77] width 74 height 11
select select "19848"
click at [223, 72] on select "Select Advance Salary Advertising and Marketing Expenses Bank charges Car maint…" at bounding box center [260, 77] width 74 height 11
click at [343, 101] on input "text" at bounding box center [345, 101] width 74 height 11
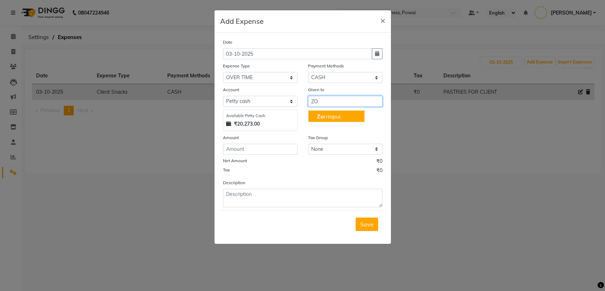
click at [328, 120] on button "Zo rrinpui" at bounding box center [337, 115] width 56 height 11
type input "Zorrinpui"
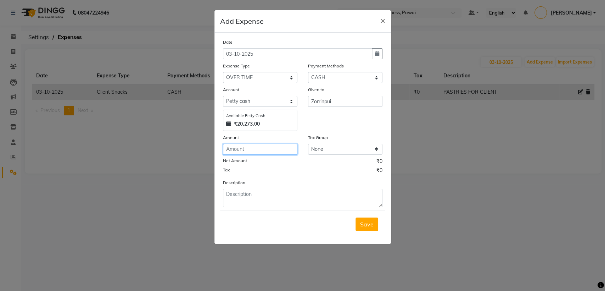
click at [261, 151] on input "number" at bounding box center [260, 149] width 74 height 11
type input "200"
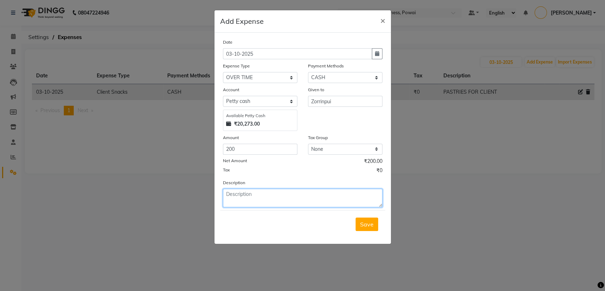
click at [242, 200] on textarea at bounding box center [303, 198] width 160 height 18
type textarea "OT FOR 1 HOUR"
click at [369, 223] on span "Save" at bounding box center [366, 224] width 13 height 7
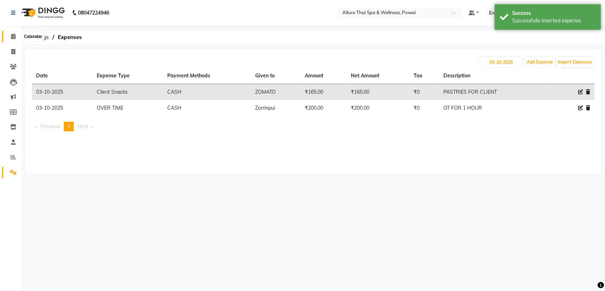
click at [11, 37] on icon at bounding box center [13, 36] width 5 height 5
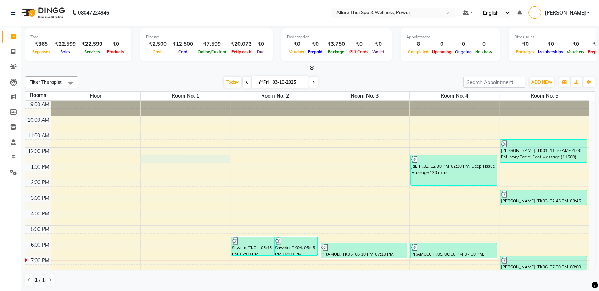
click at [201, 160] on div "9:00 AM 10:00 AM 11:00 AM 12:00 PM 1:00 PM 2:00 PM 3:00 PM 4:00 PM 5:00 PM 6:00…" at bounding box center [307, 218] width 564 height 234
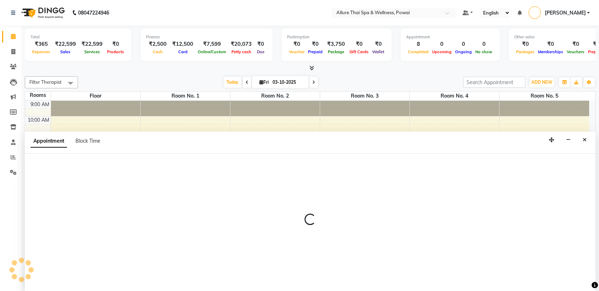
scroll to position [0, 0]
select select "750"
select select "tentative"
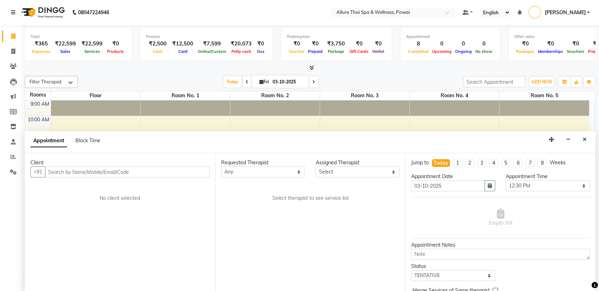
click at [135, 174] on input "text" at bounding box center [127, 171] width 165 height 11
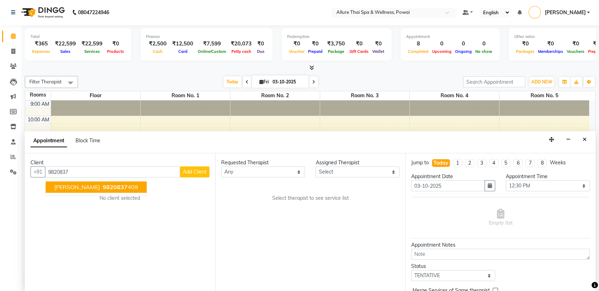
click at [111, 182] on button "[PERSON_NAME] 9820837 409" at bounding box center [96, 187] width 101 height 11
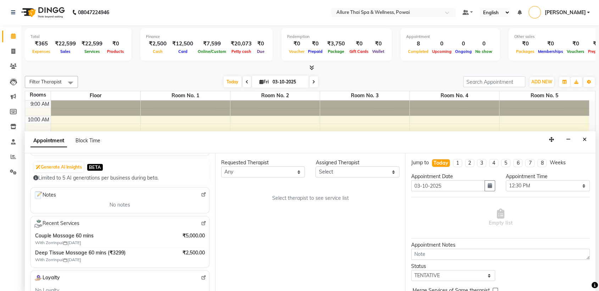
scroll to position [68, 0]
type input "9820837409"
